Goal: Information Seeking & Learning: Check status

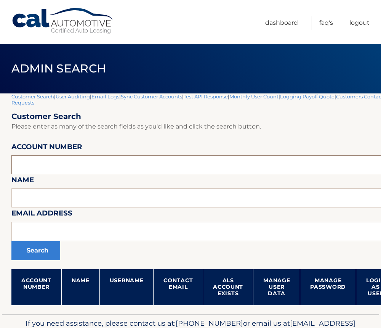
click at [42, 162] on input "text" at bounding box center [224, 164] width 427 height 19
paste input "44455530740"
type input "44455530740"
click at [34, 253] on button "Search" at bounding box center [35, 250] width 49 height 19
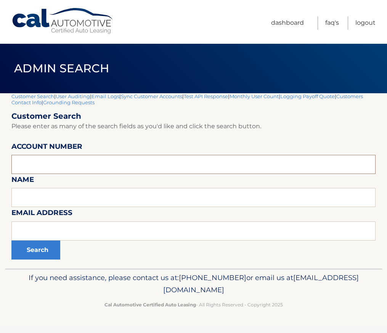
paste input "44455530740"
type input "44455530740"
click at [42, 259] on button "Search" at bounding box center [35, 250] width 49 height 19
